Goal: Task Accomplishment & Management: Complete application form

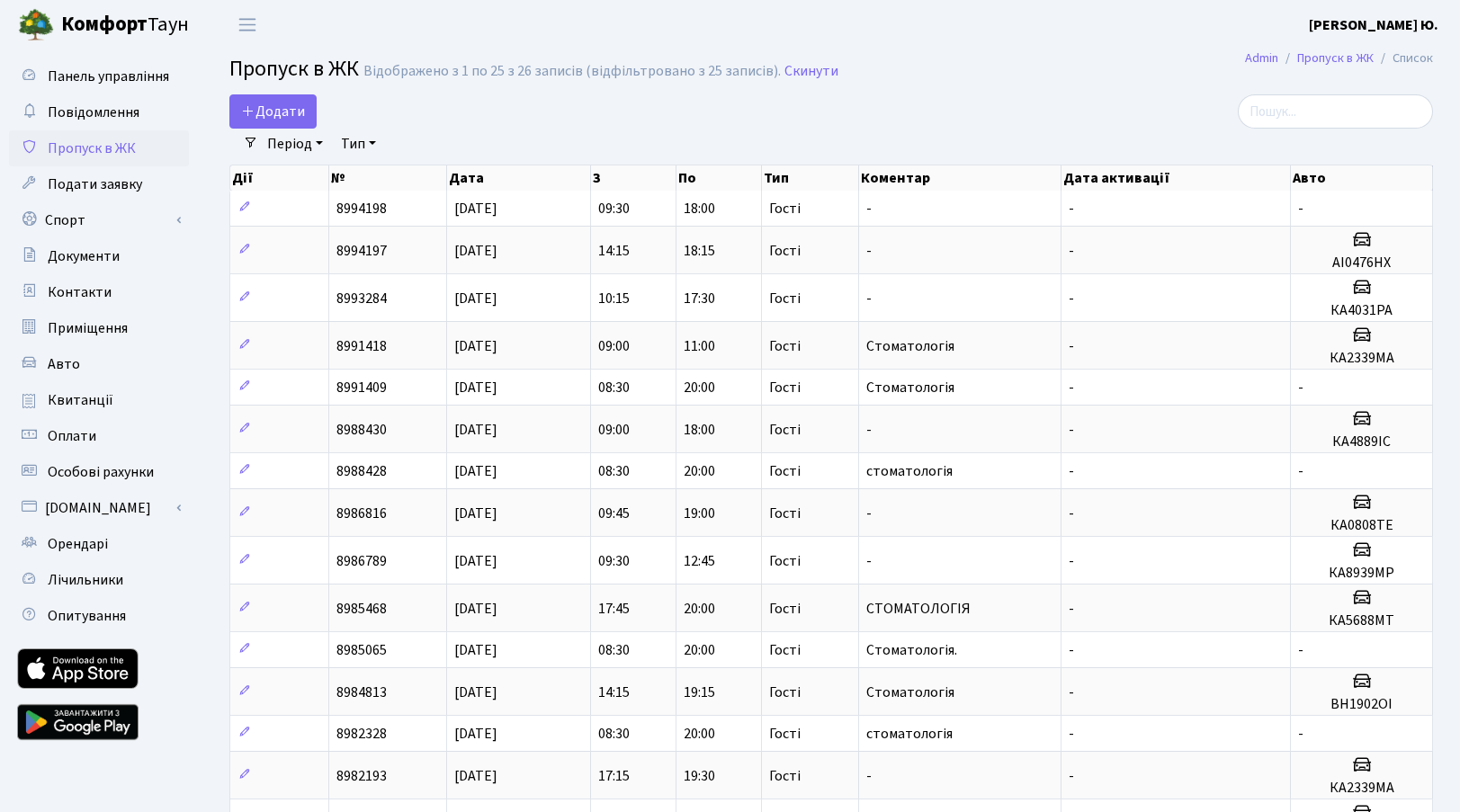
select select "25"
click at [267, 105] on span "Додати" at bounding box center [273, 111] width 64 height 20
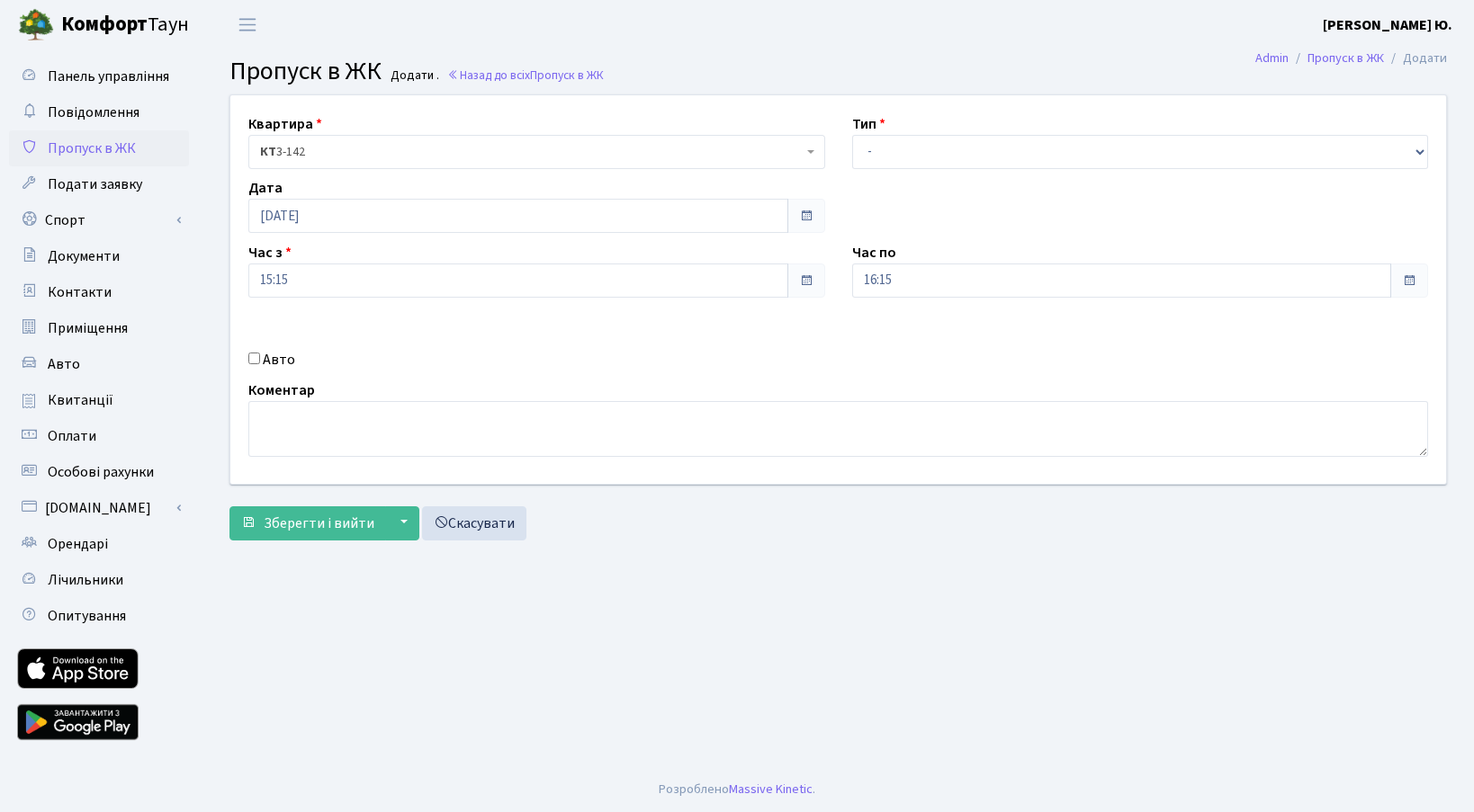
click at [284, 363] on label "Авто" at bounding box center [279, 360] width 33 height 21
click at [260, 363] on input "Авто" at bounding box center [254, 358] width 12 height 12
checkbox input "true"
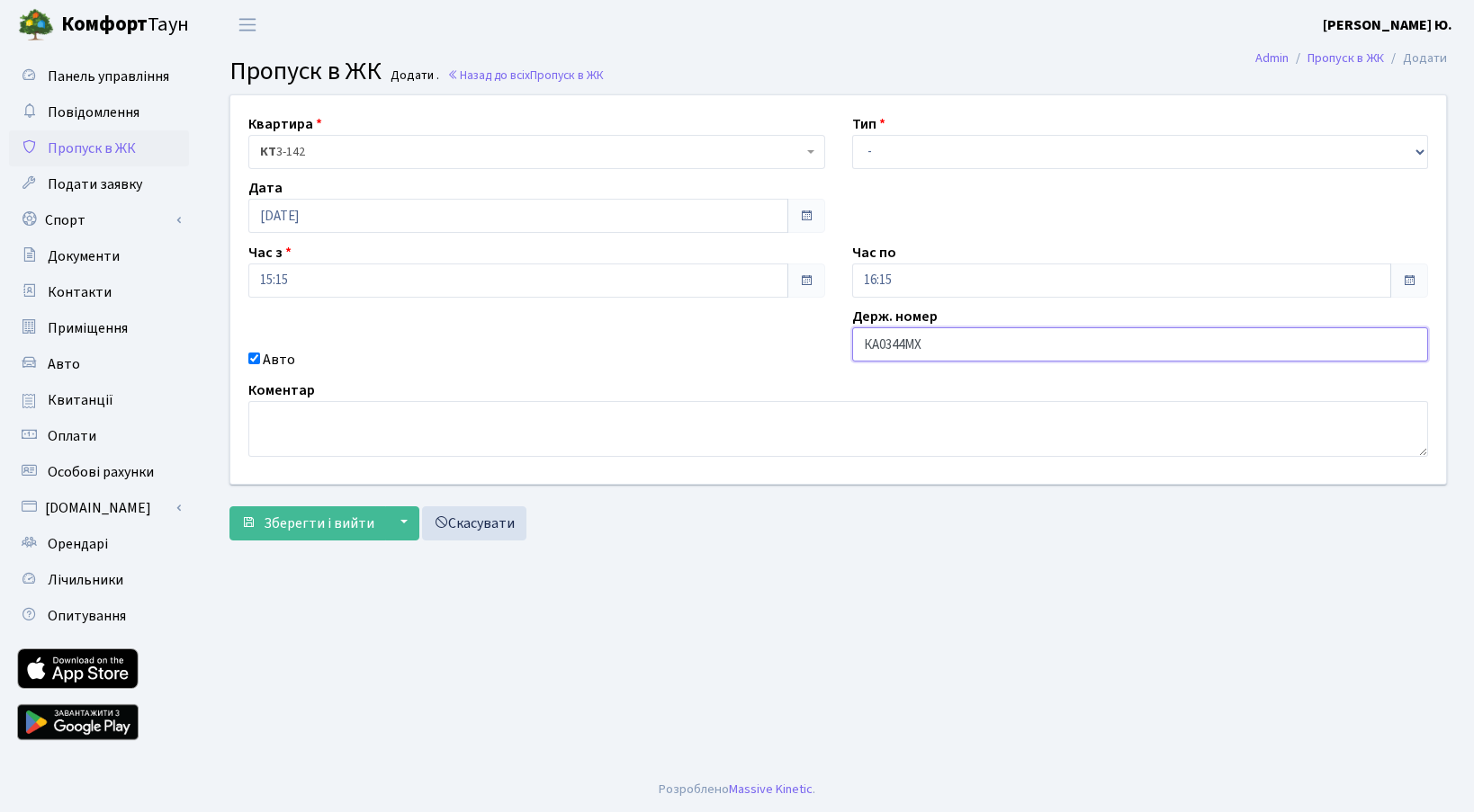
type input "КА0344МХ"
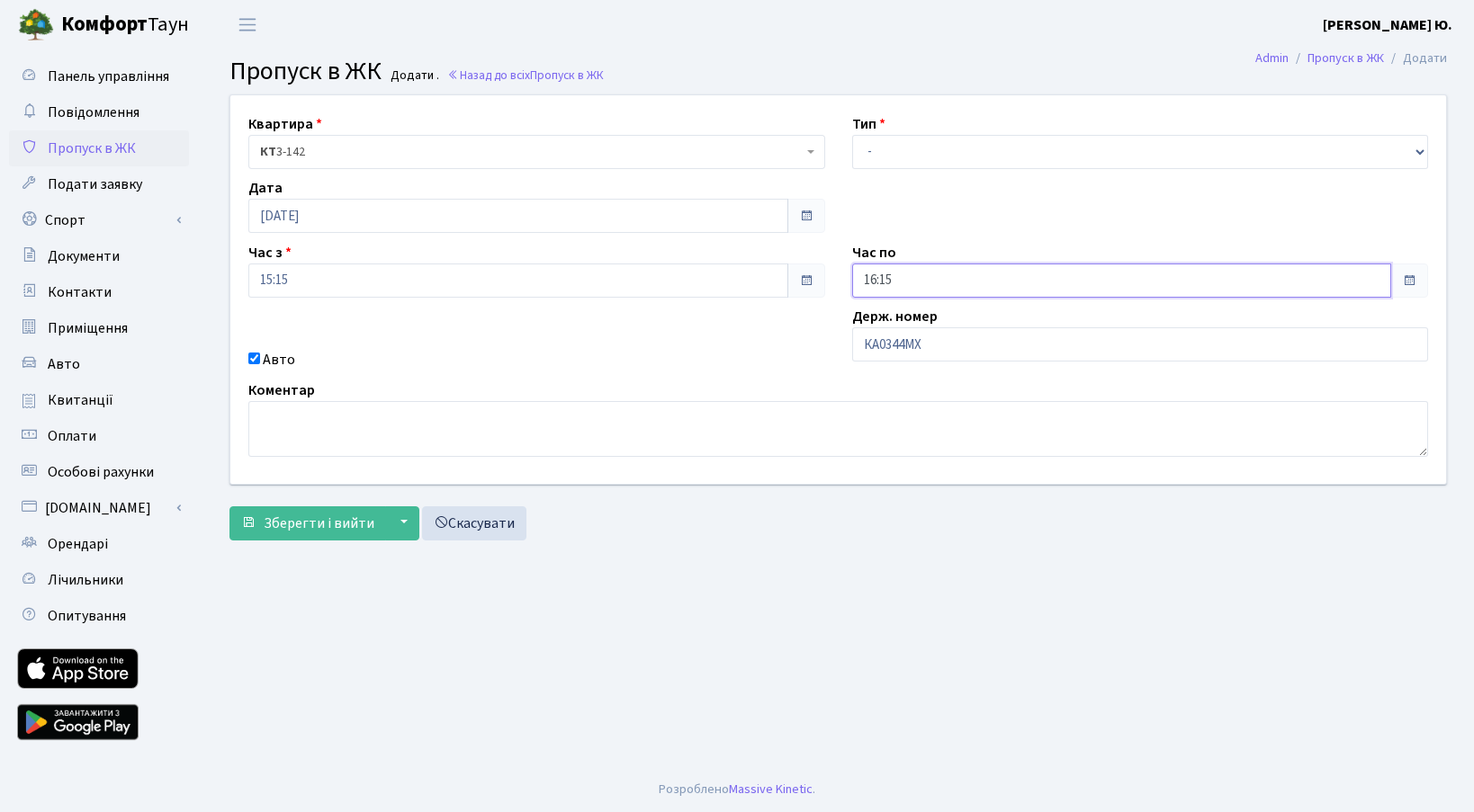
click at [918, 273] on input "16:15" at bounding box center [1121, 280] width 540 height 34
click at [893, 351] on icon at bounding box center [902, 343] width 48 height 48
type input "18:15"
click at [905, 164] on select "- Доставка Таксі Гості Сервіс" at bounding box center [1140, 152] width 577 height 34
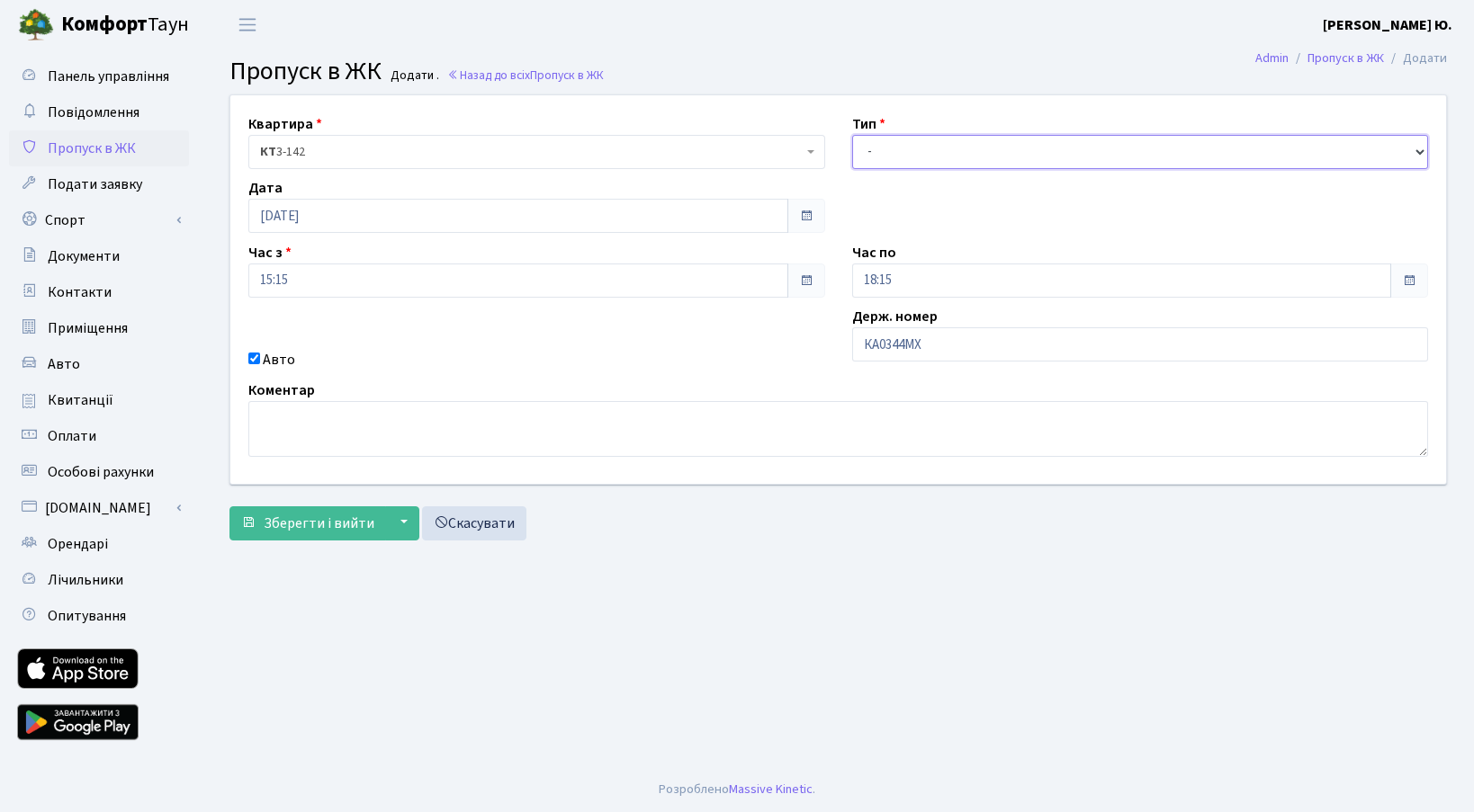
select select "3"
click at [852, 135] on select "- Доставка Таксі Гості Сервіс" at bounding box center [1140, 152] width 577 height 34
click at [316, 514] on span "Зберегти і вийти" at bounding box center [319, 523] width 111 height 20
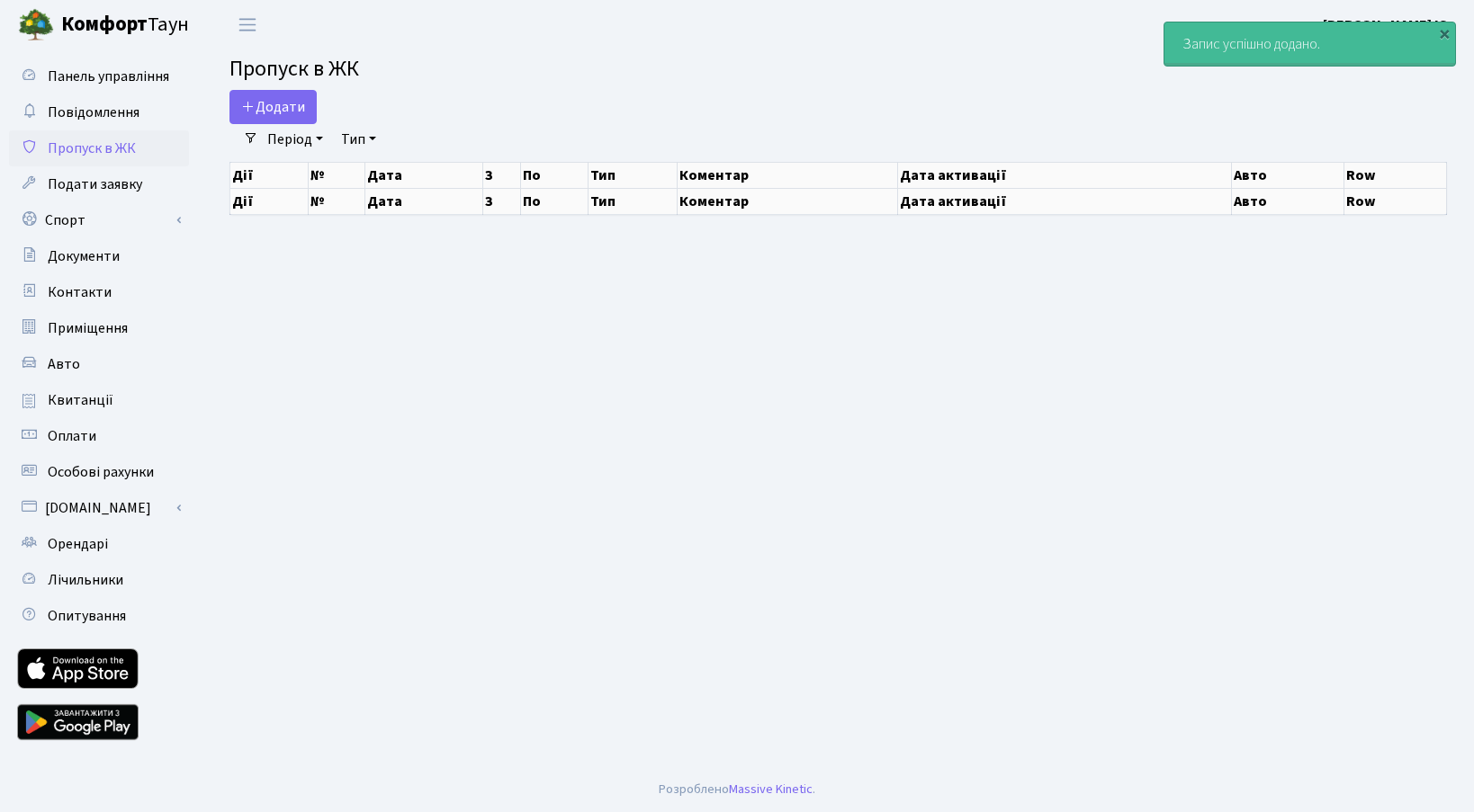
select select "25"
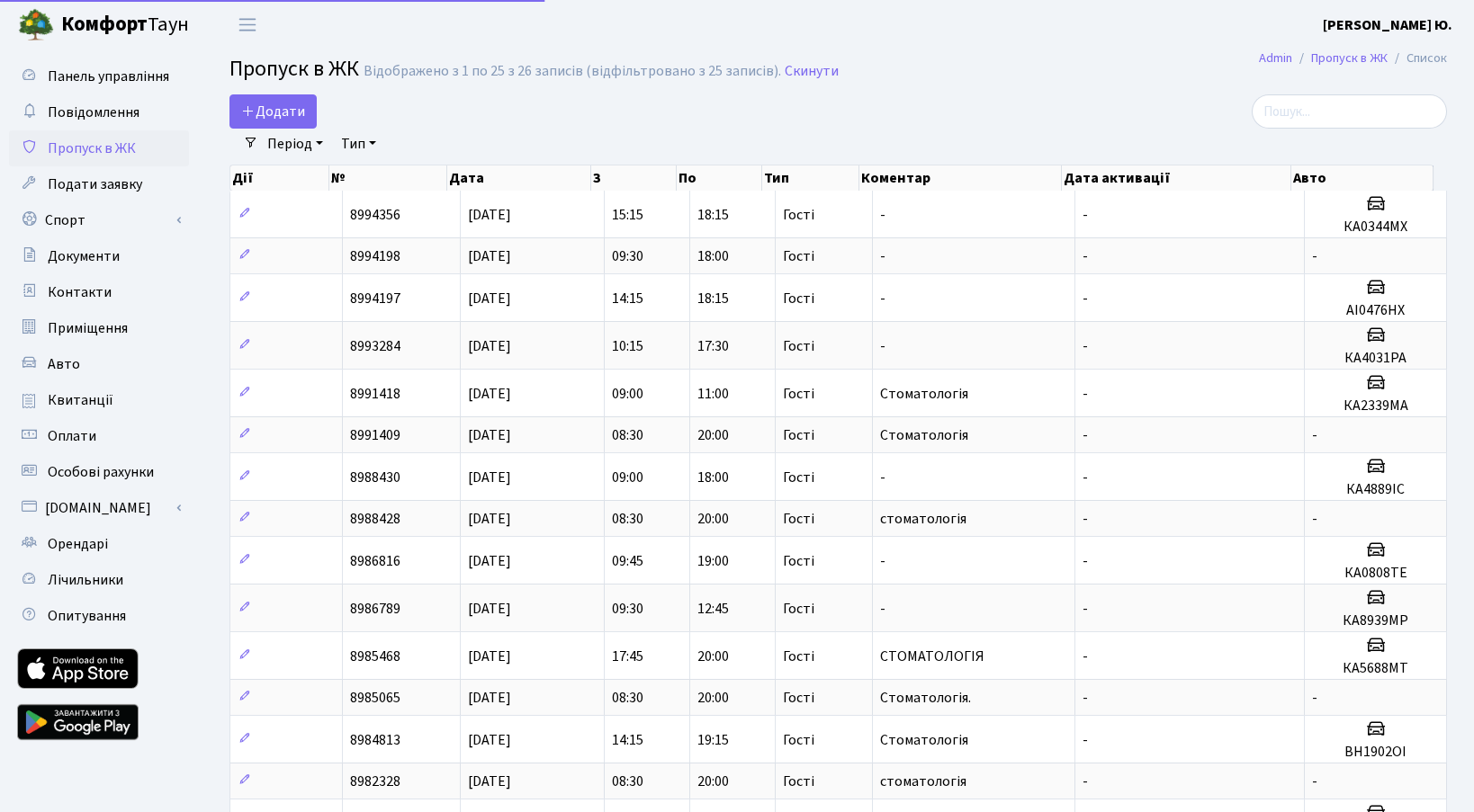
select select "25"
